Goal: Register for event/course

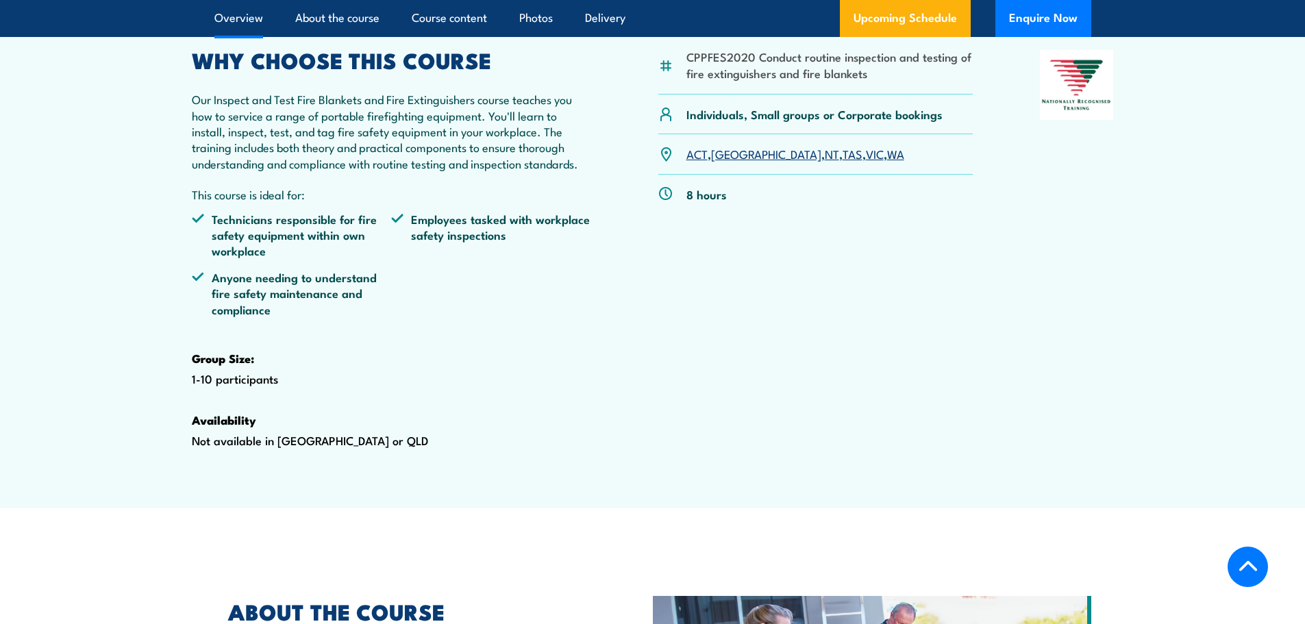
scroll to position [480, 0]
click at [887, 162] on link "WA" at bounding box center [895, 154] width 17 height 16
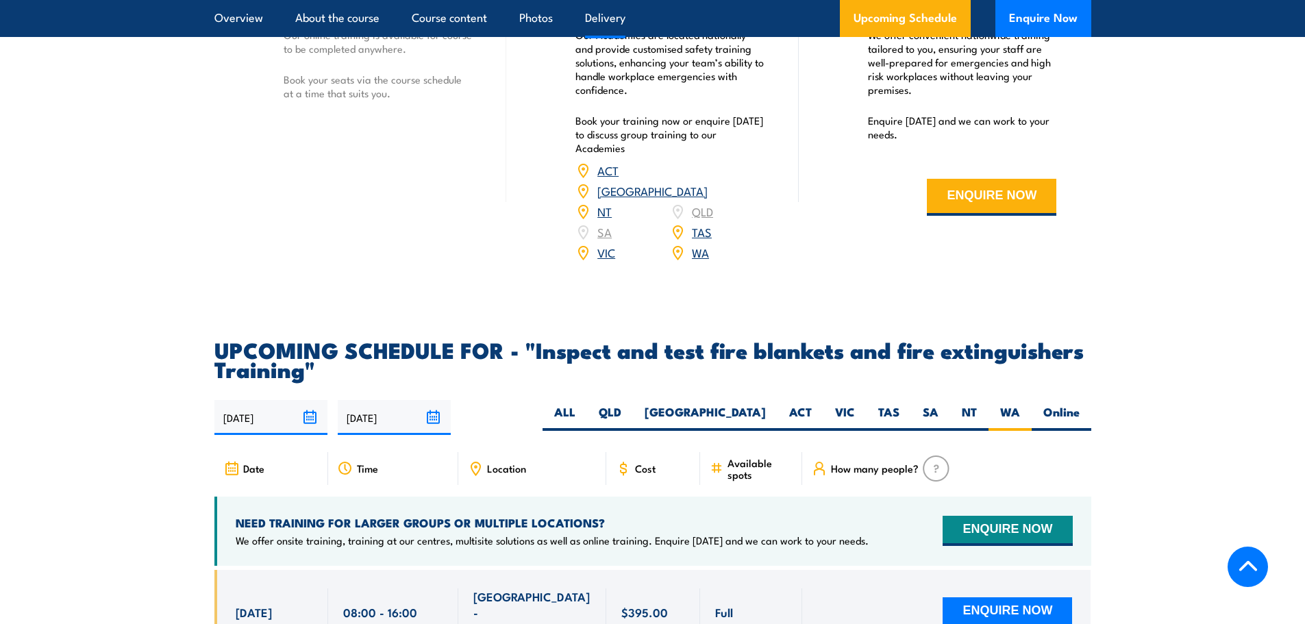
scroll to position [2202, 0]
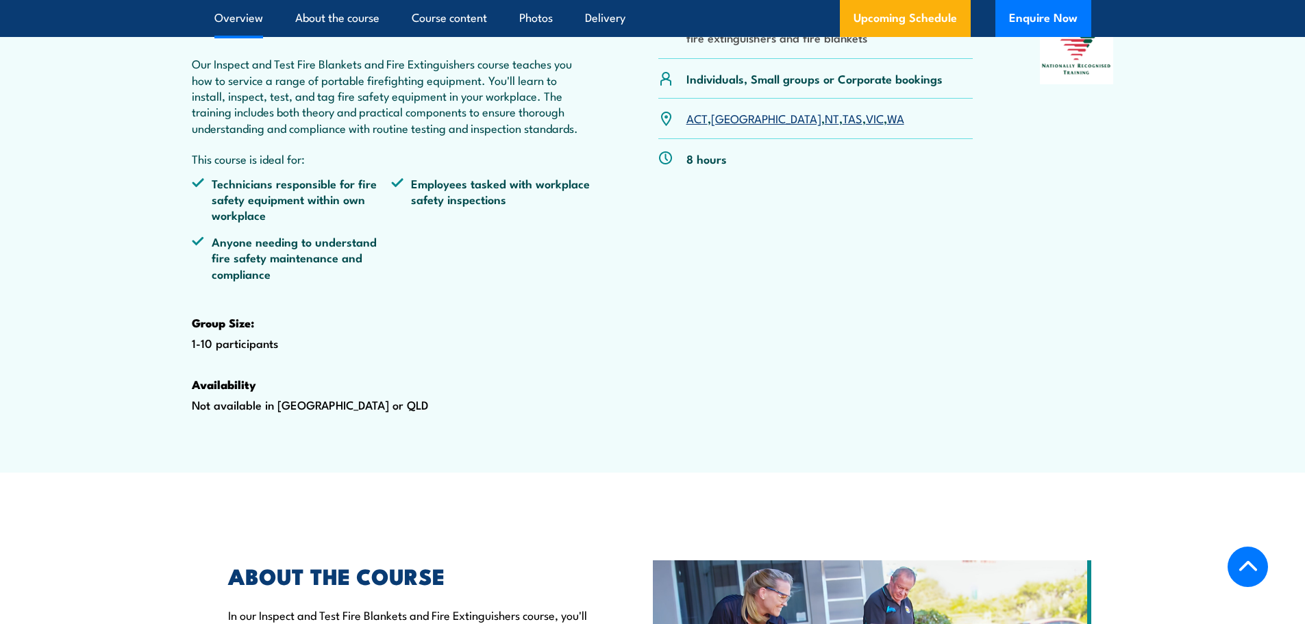
scroll to position [548, 0]
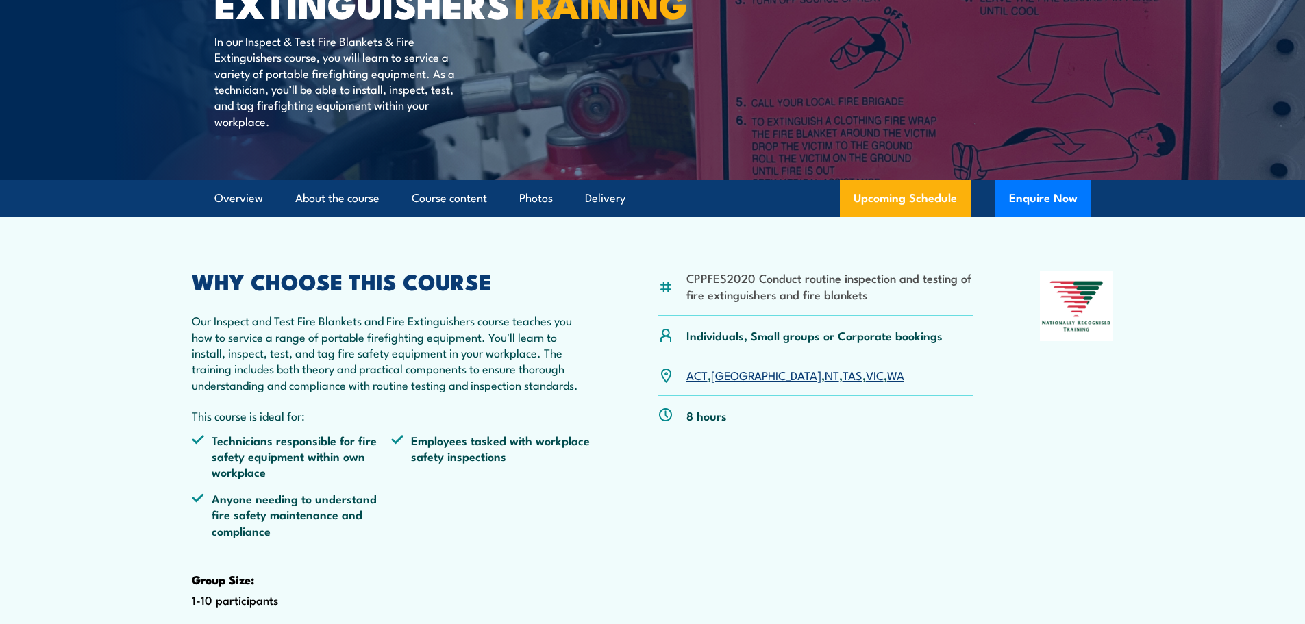
scroll to position [411, 0]
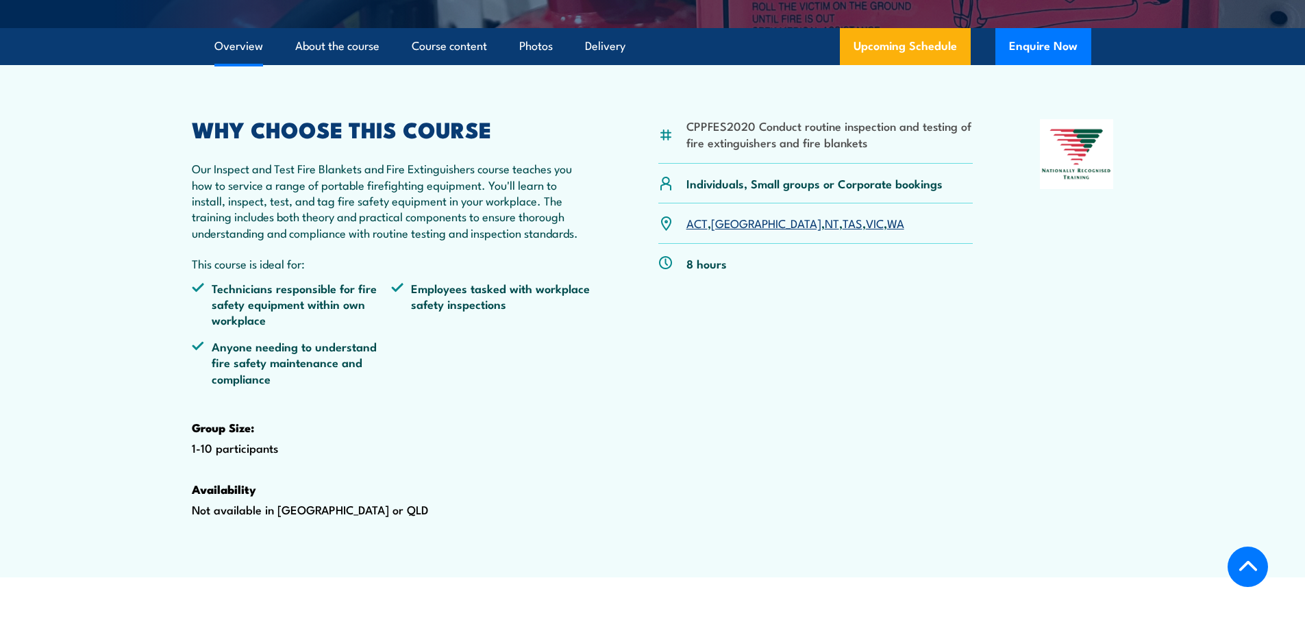
click at [887, 231] on link "WA" at bounding box center [895, 222] width 17 height 16
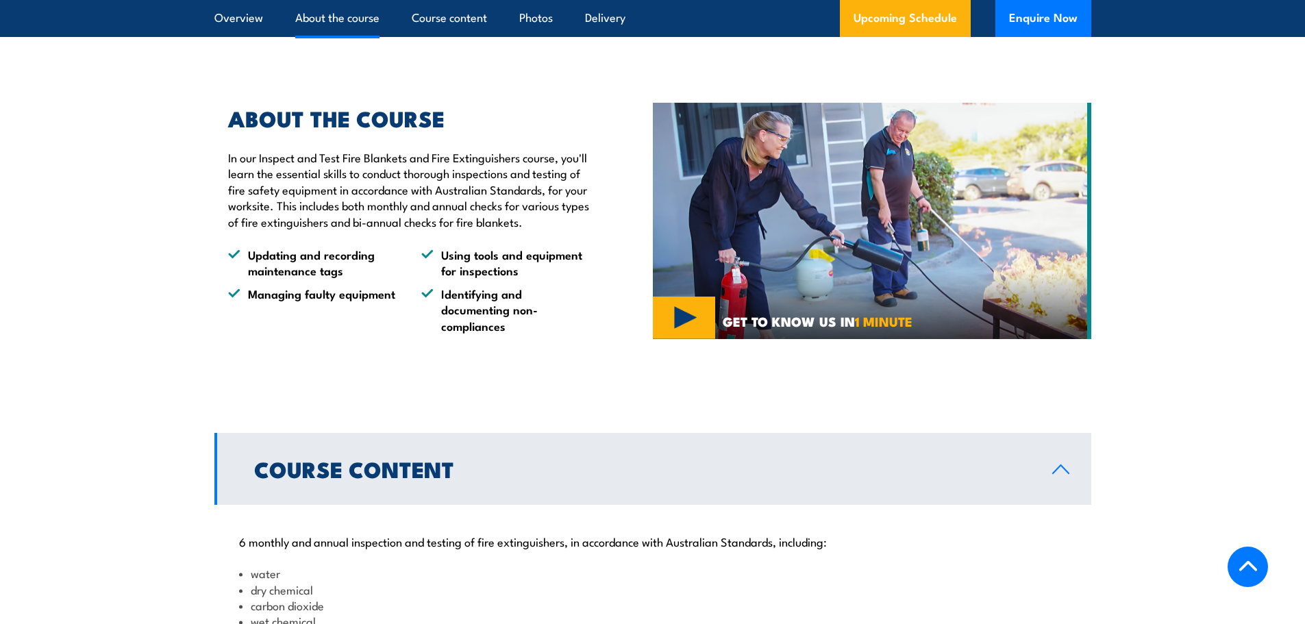
scroll to position [832, 0]
